Goal: Task Accomplishment & Management: Use online tool/utility

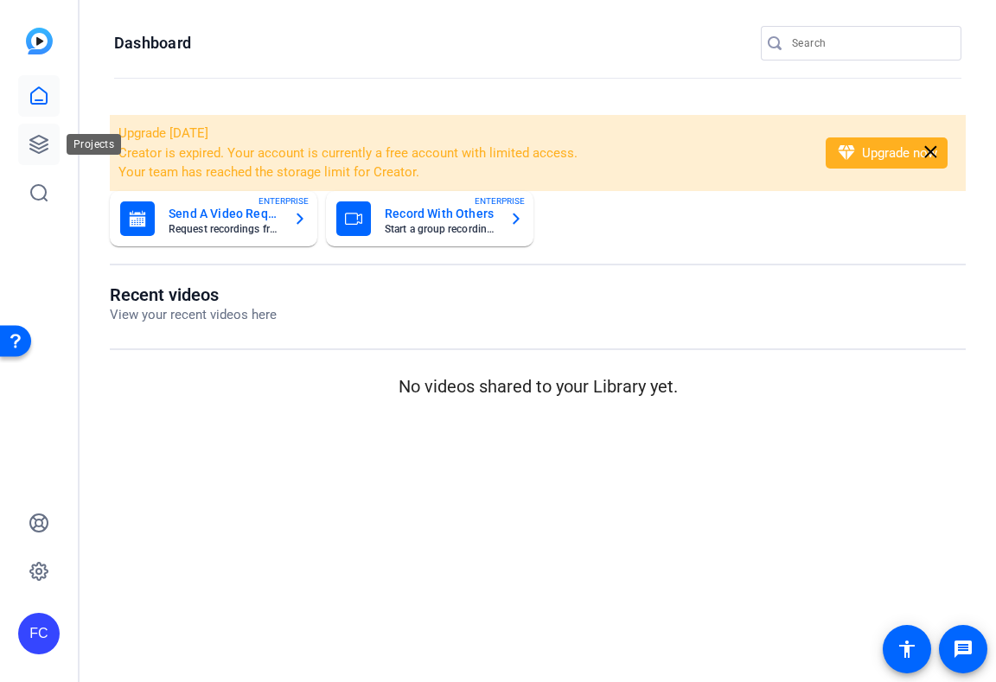
click at [37, 147] on icon at bounding box center [38, 144] width 17 height 17
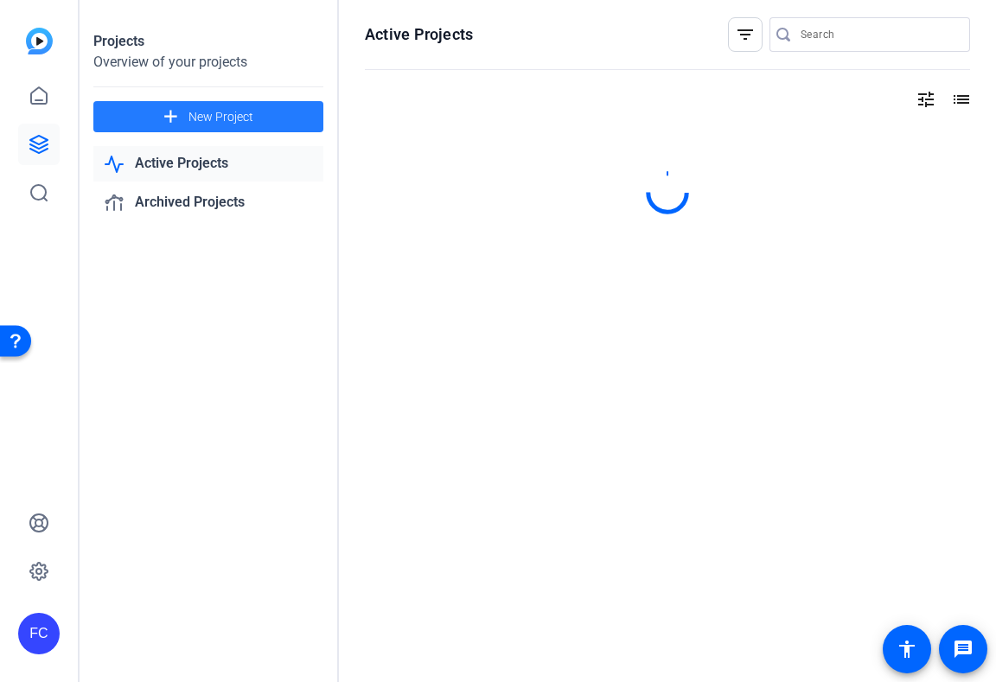
click at [206, 121] on span "New Project" at bounding box center [220, 117] width 65 height 18
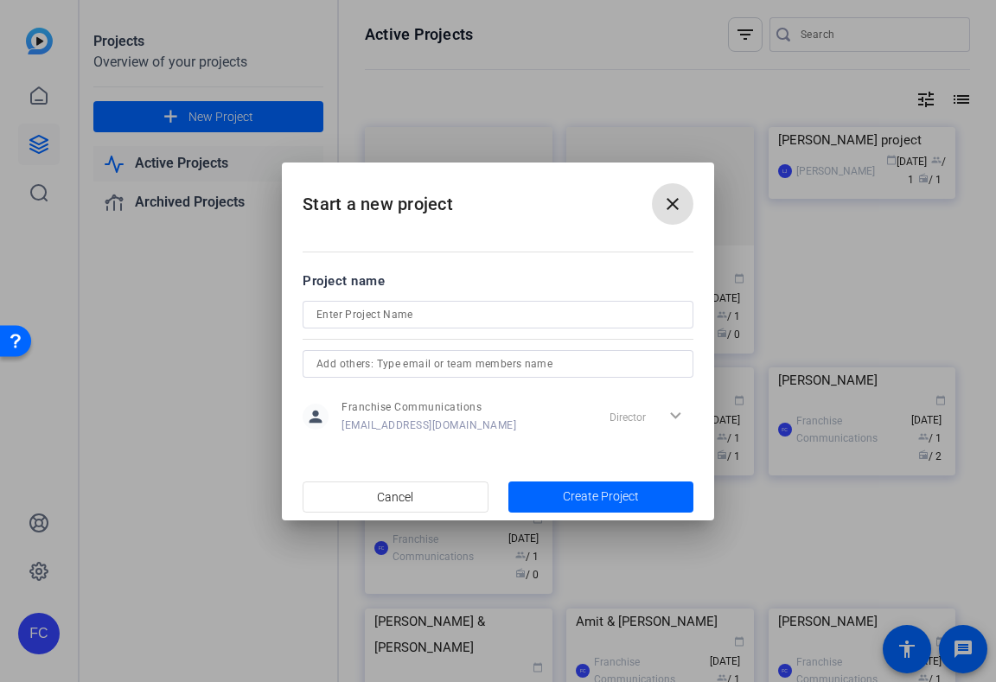
click at [408, 321] on input at bounding box center [497, 314] width 363 height 21
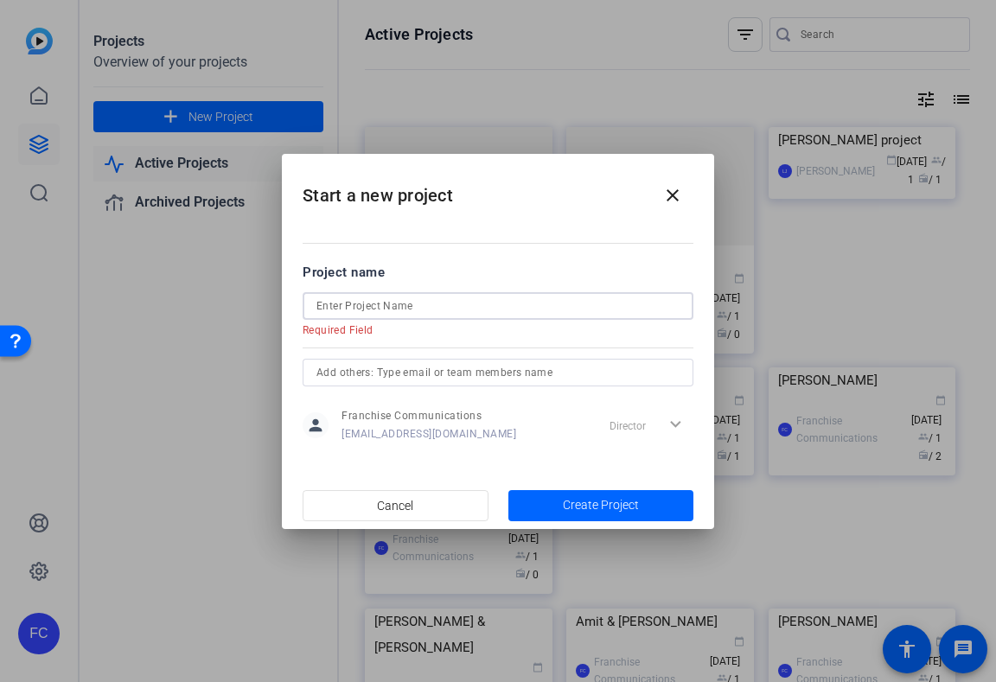
paste input "[PERSON_NAME]"
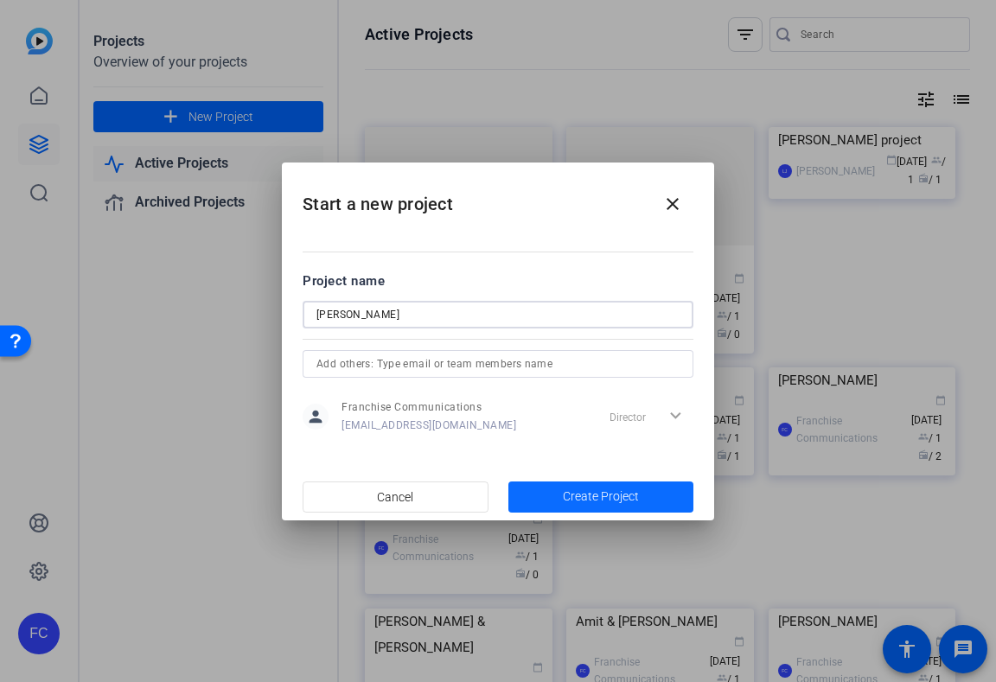
type input "[PERSON_NAME]"
click at [615, 495] on span "Create Project" at bounding box center [601, 496] width 76 height 18
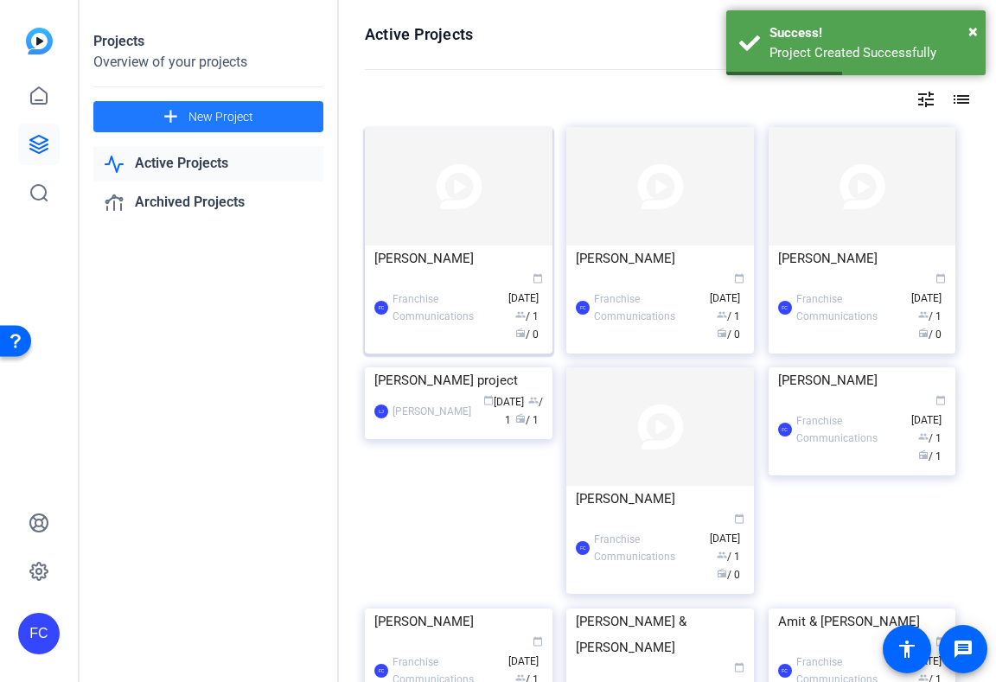
click at [455, 258] on div "[PERSON_NAME]" at bounding box center [458, 258] width 169 height 26
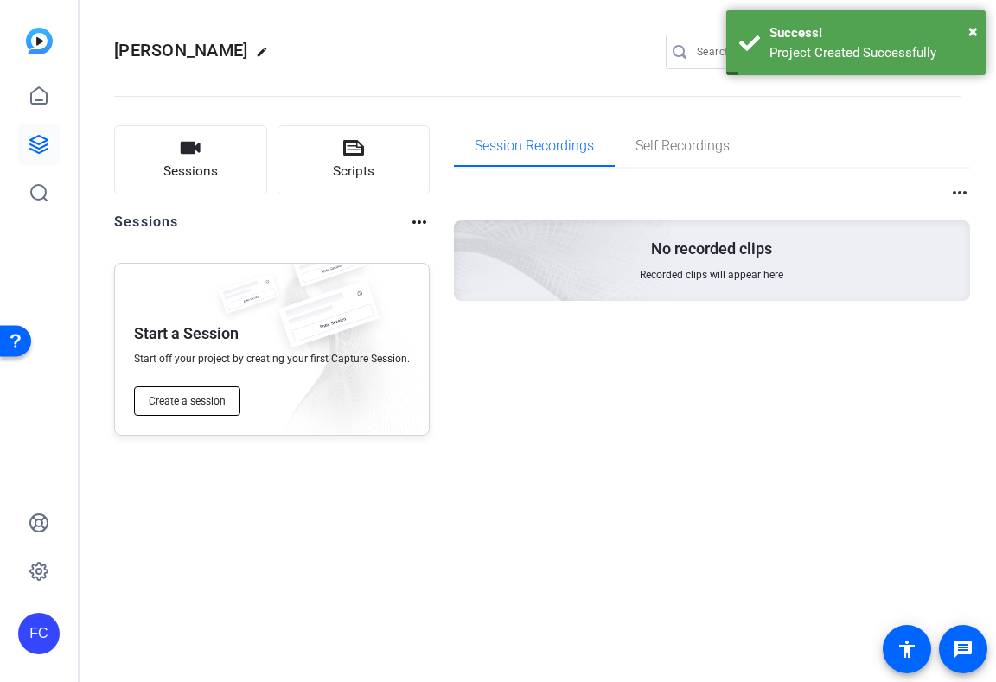
click at [220, 405] on span "Create a session" at bounding box center [187, 401] width 77 height 14
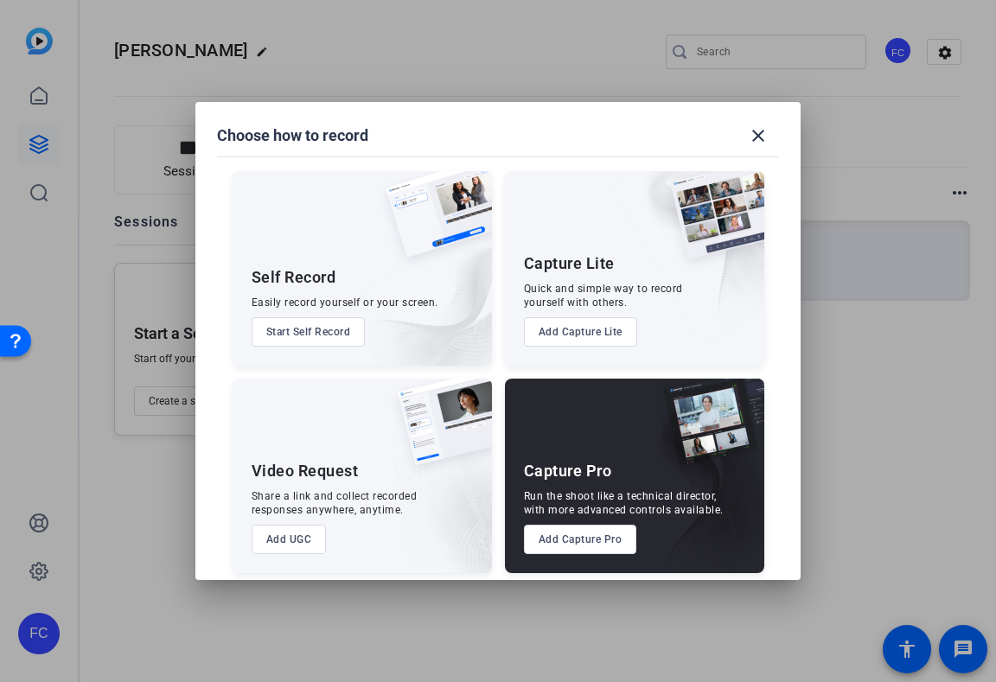
click at [588, 544] on button "Add Capture Pro" at bounding box center [580, 539] width 113 height 29
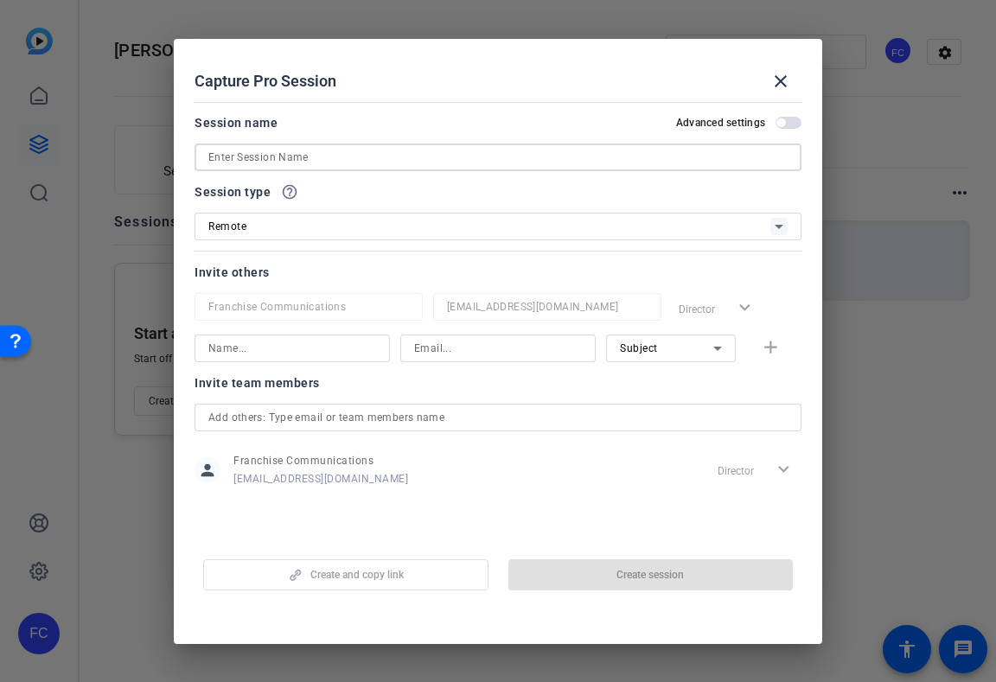
click at [379, 159] on input at bounding box center [497, 157] width 579 height 21
paste input "[PERSON_NAME]"
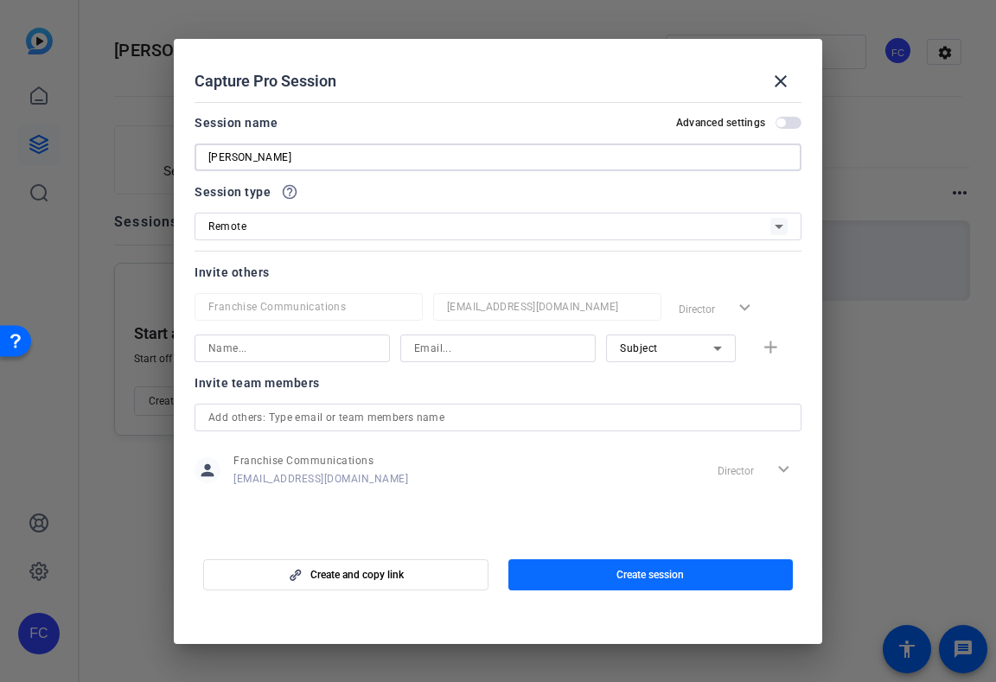
type input "[PERSON_NAME]"
click at [632, 579] on span "Create session" at bounding box center [649, 575] width 67 height 14
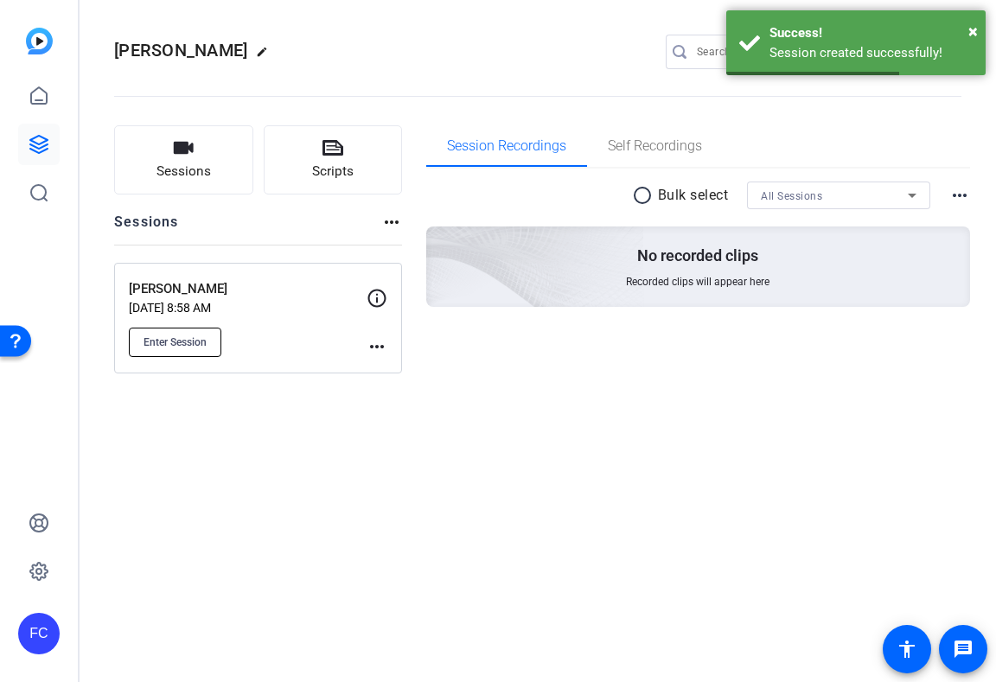
click at [188, 344] on span "Enter Session" at bounding box center [174, 342] width 63 height 14
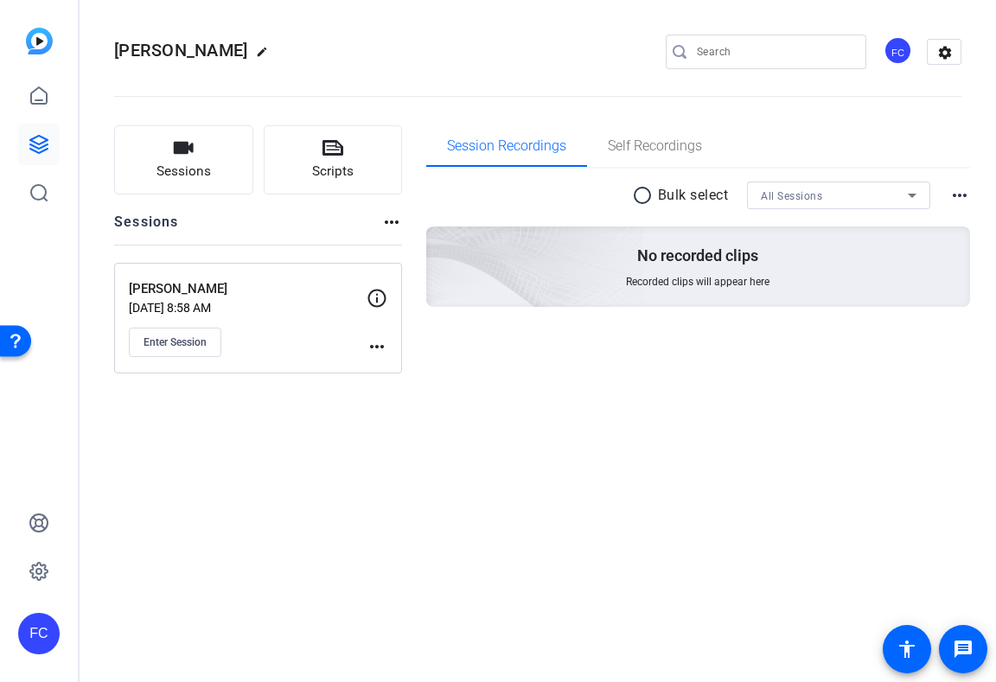
click at [360, 554] on div "Suzanne Okazaki edit FC settings Sessions Scripts Sessions more_horiz Suzanne O…" at bounding box center [538, 341] width 916 height 682
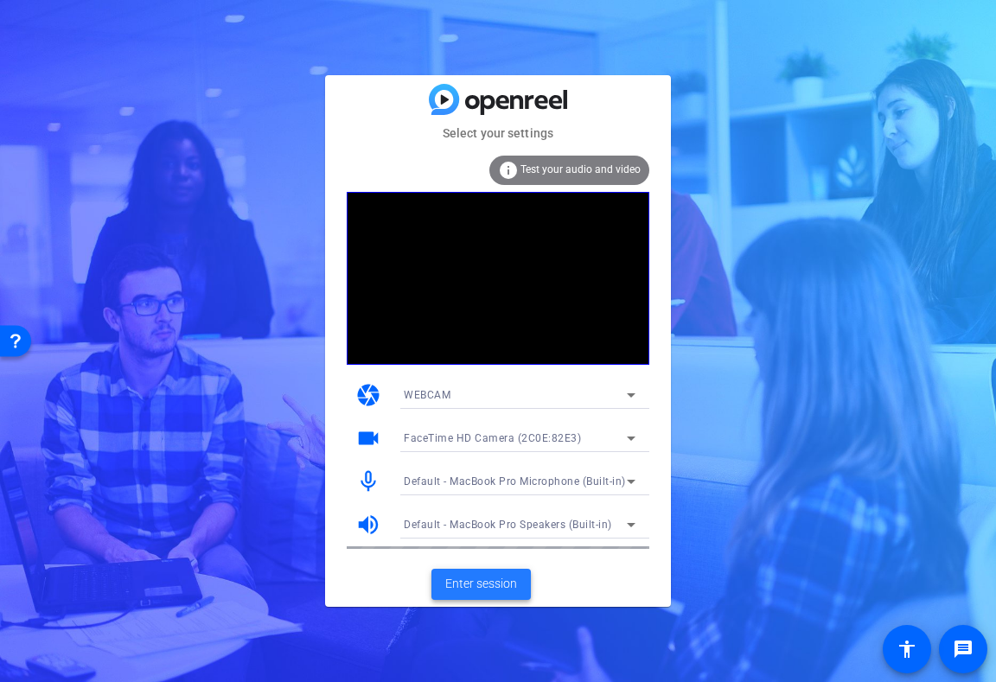
click at [480, 588] on span "Enter session" at bounding box center [481, 584] width 72 height 18
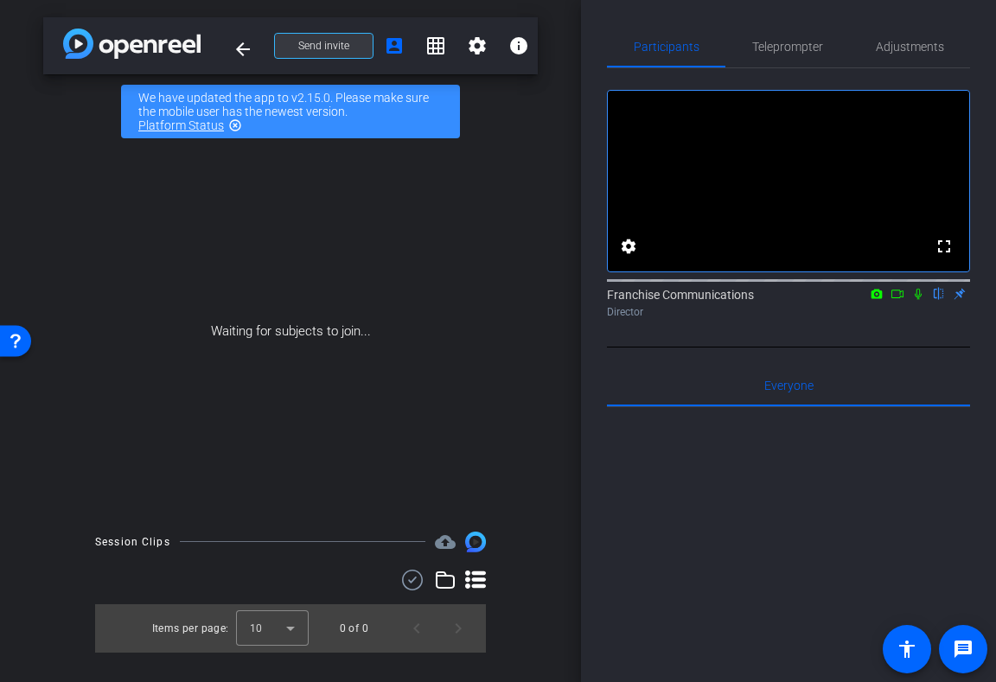
click at [341, 49] on span "Send invite" at bounding box center [323, 46] width 51 height 14
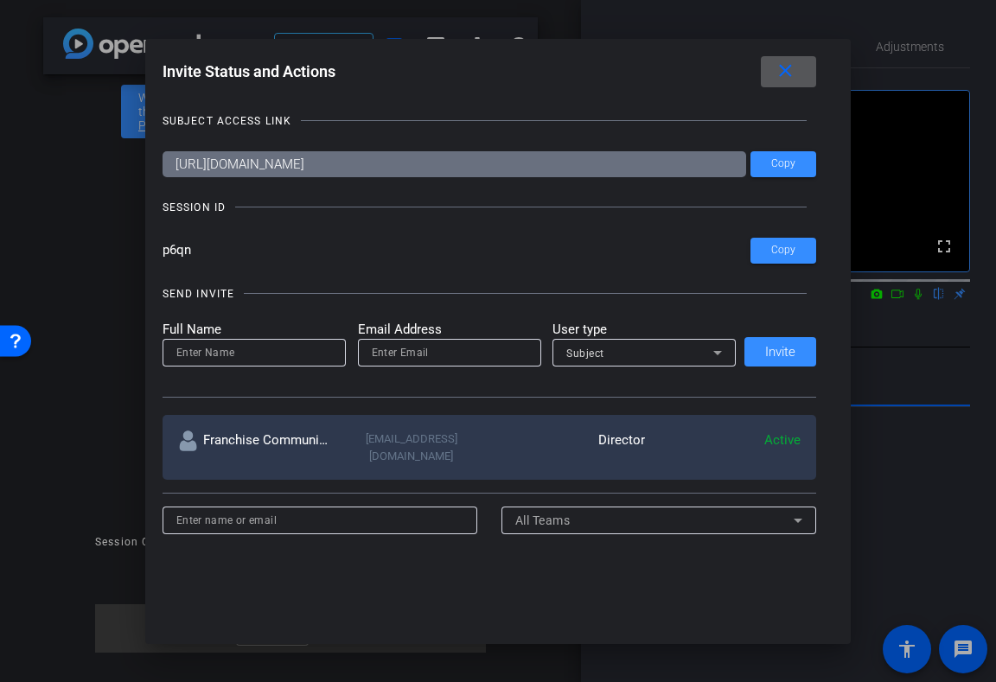
click at [798, 71] on span at bounding box center [788, 71] width 55 height 41
